Goal: Task Accomplishment & Management: Complete application form

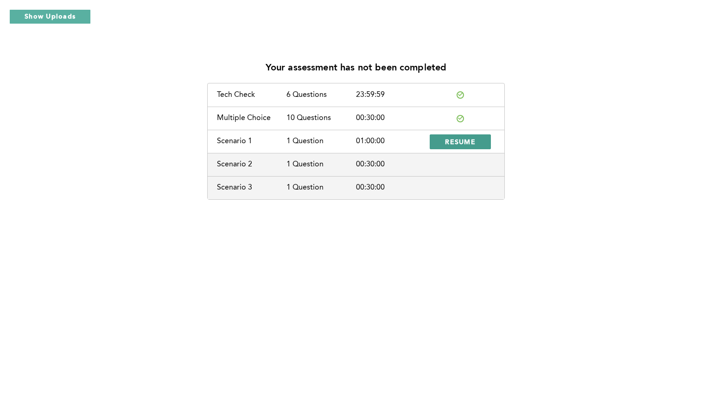
click at [453, 139] on span "RESUME" at bounding box center [460, 141] width 31 height 9
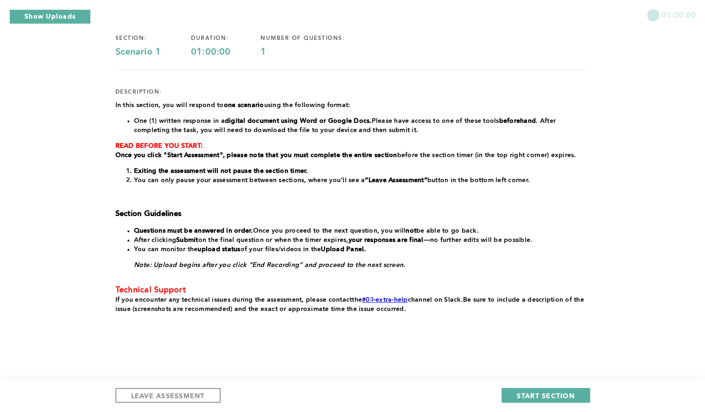
scroll to position [71, 0]
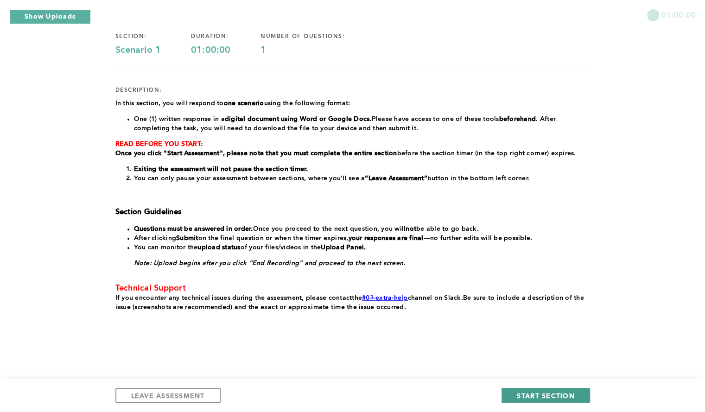
click at [517, 393] on button "START SECTION" at bounding box center [546, 395] width 88 height 15
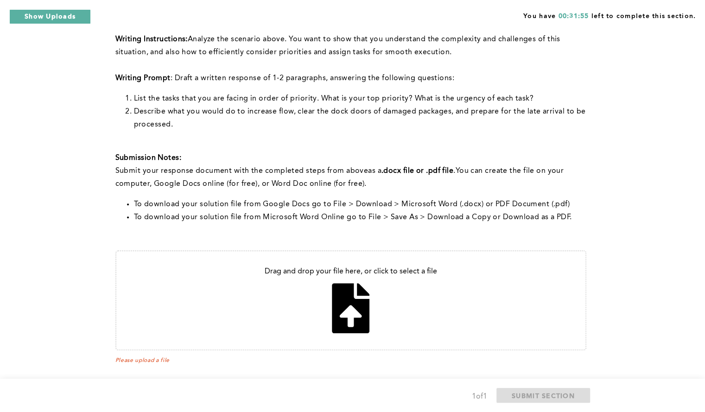
scroll to position [295, 0]
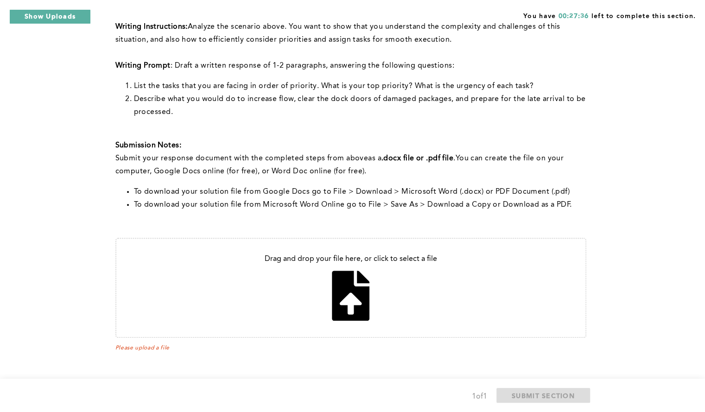
click at [354, 298] on input "file" at bounding box center [350, 288] width 469 height 98
type input "C:\fakepath\Problem Solving Assesments Q#1 (1).pdf"
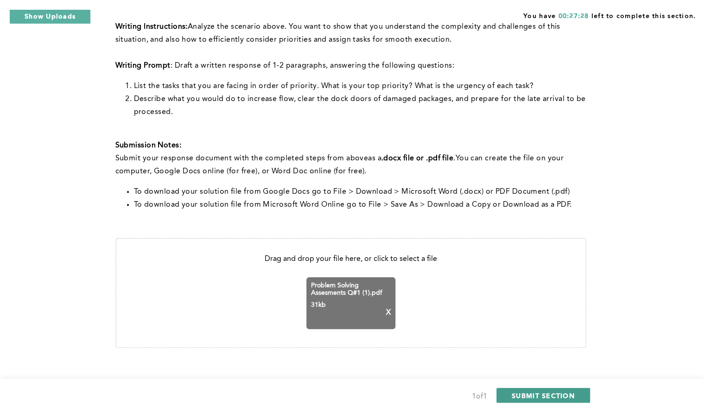
click at [515, 392] on span "SUBMIT SECTION" at bounding box center [543, 395] width 63 height 9
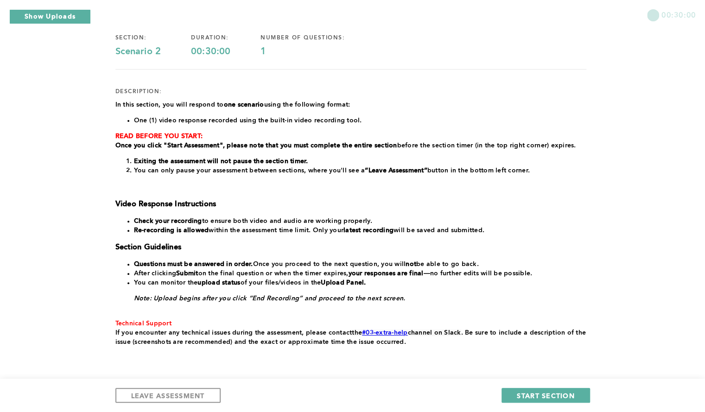
scroll to position [67, 0]
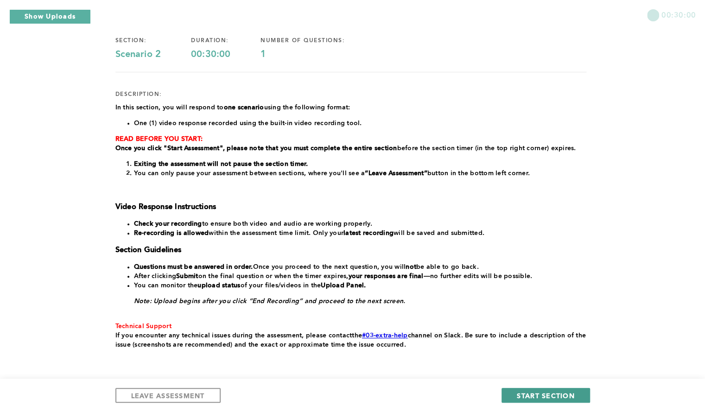
click at [537, 393] on span "START SECTION" at bounding box center [546, 395] width 58 height 9
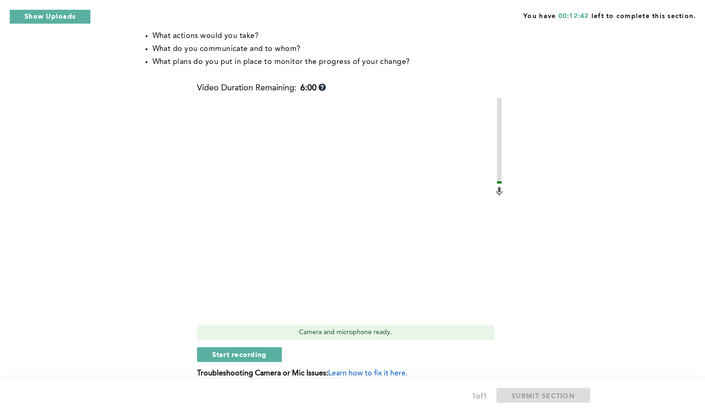
scroll to position [246, 0]
click at [248, 350] on button "Start recording" at bounding box center [239, 355] width 85 height 15
click at [244, 352] on span "Stop recording" at bounding box center [239, 355] width 54 height 9
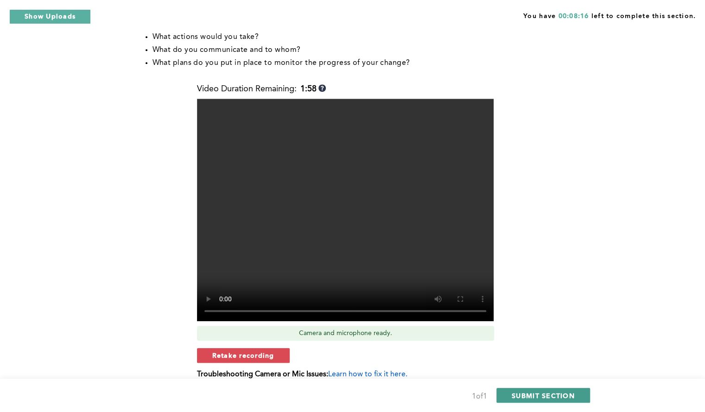
click at [531, 394] on span "SUBMIT SECTION" at bounding box center [543, 395] width 63 height 9
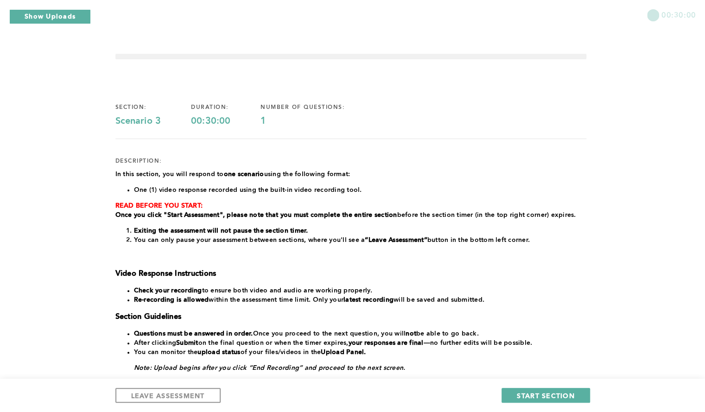
drag, startPoint x: 531, startPoint y: 394, endPoint x: 460, endPoint y: 375, distance: 73.3
click at [460, 375] on div "In this section, you will respond to one scenario using the following format: O…" at bounding box center [350, 293] width 471 height 247
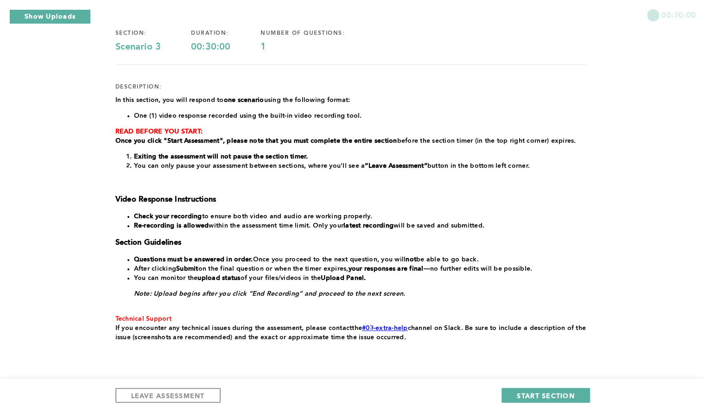
scroll to position [93, 0]
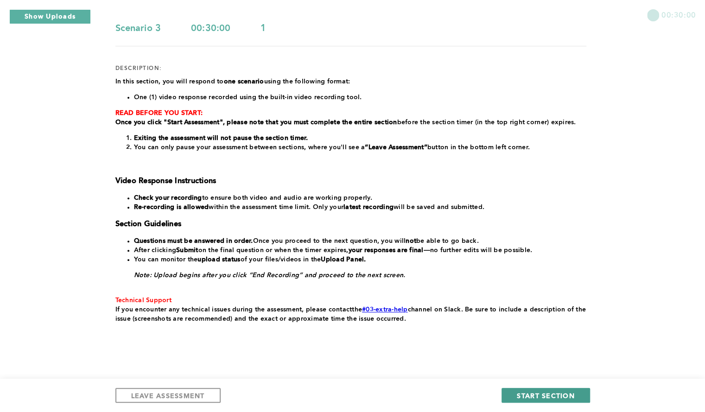
click at [529, 391] on span "START SECTION" at bounding box center [546, 395] width 58 height 9
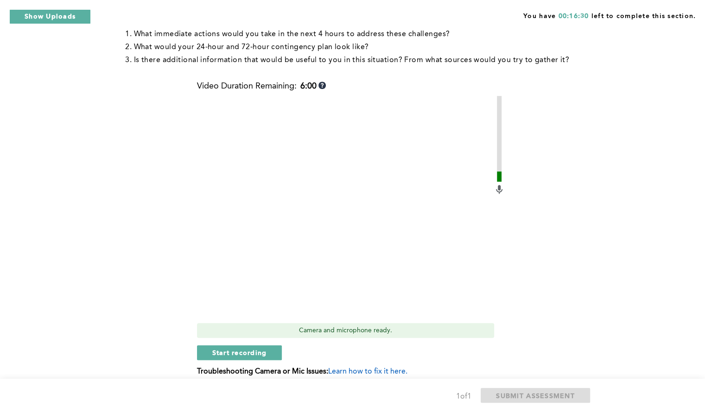
scroll to position [223, 0]
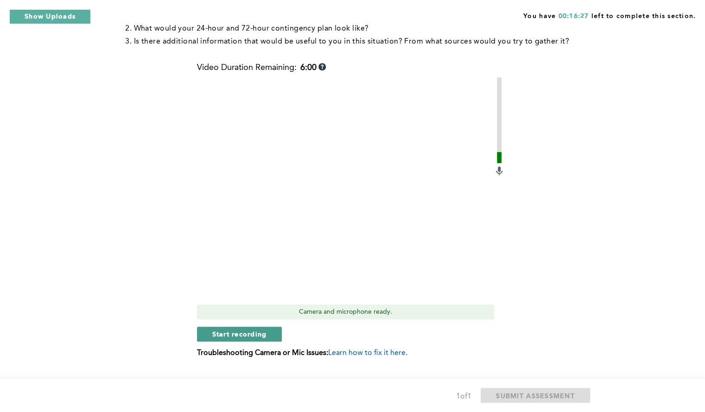
click at [236, 332] on span "Start recording" at bounding box center [239, 334] width 55 height 9
click at [236, 332] on span "Stop recording" at bounding box center [239, 334] width 54 height 9
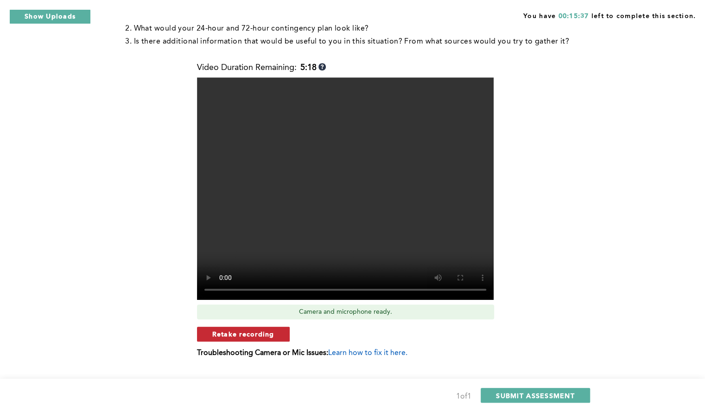
click at [272, 333] on span "Retake recording" at bounding box center [243, 334] width 62 height 9
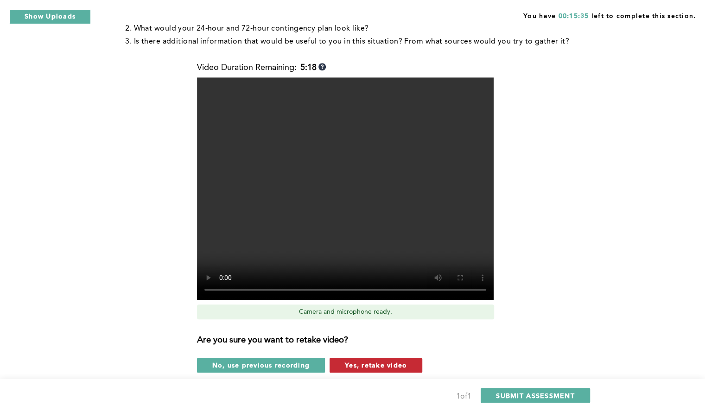
click at [363, 366] on span "Yes, retake video" at bounding box center [376, 365] width 62 height 9
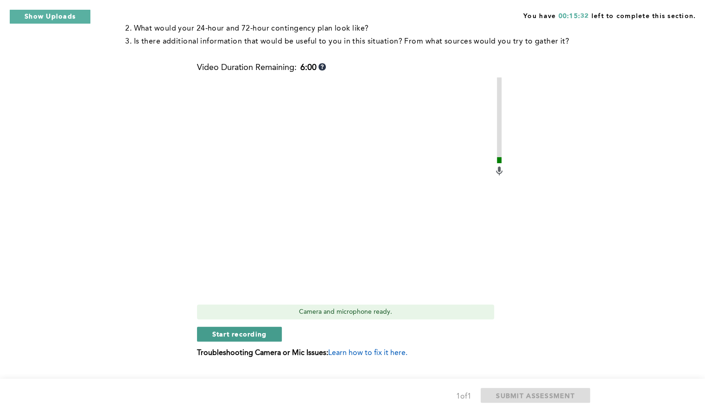
click at [215, 336] on span "Start recording" at bounding box center [239, 334] width 55 height 9
drag, startPoint x: 215, startPoint y: 336, endPoint x: 200, endPoint y: 330, distance: 16.2
click at [200, 330] on button "Stop recording" at bounding box center [239, 334] width 85 height 15
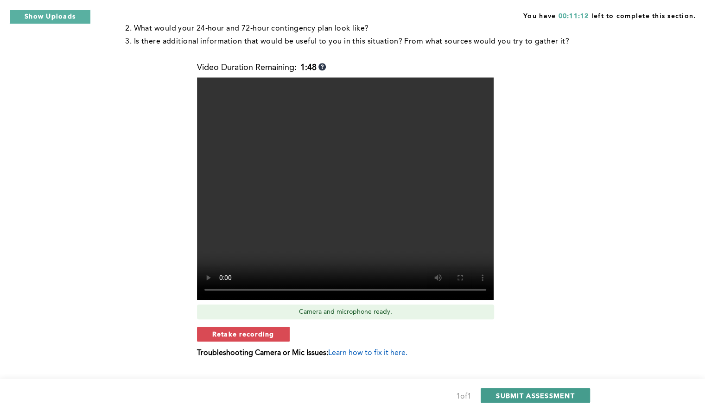
click at [546, 390] on button "SUBMIT ASSESSMENT" at bounding box center [535, 395] width 109 height 15
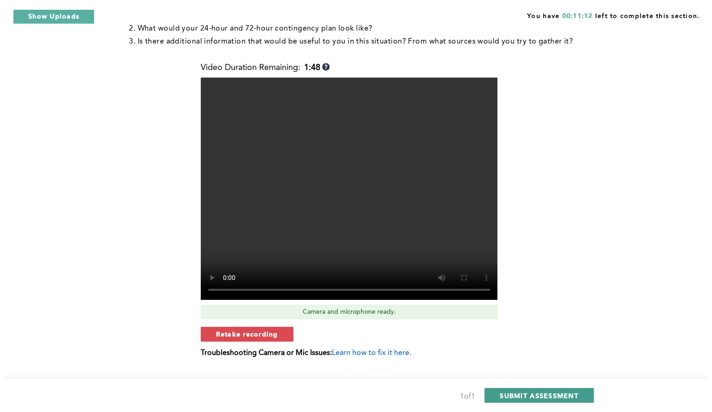
scroll to position [0, 0]
